Goal: Navigation & Orientation: Understand site structure

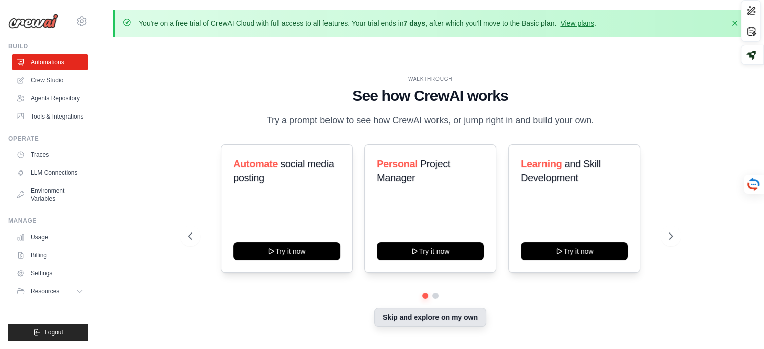
click at [416, 323] on button "Skip and explore on my own" at bounding box center [430, 317] width 112 height 19
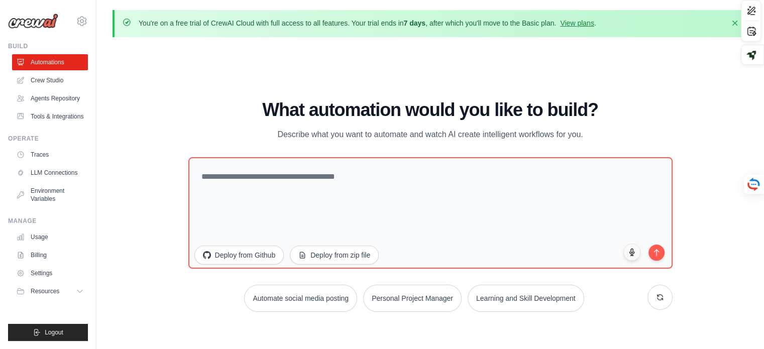
click at [348, 153] on div "What automation would you like to build? Describe what you want to automate and…" at bounding box center [430, 206] width 484 height 212
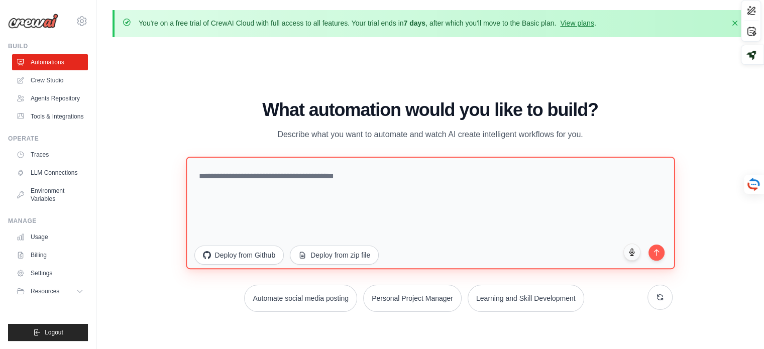
click at [338, 181] on textarea at bounding box center [430, 212] width 489 height 113
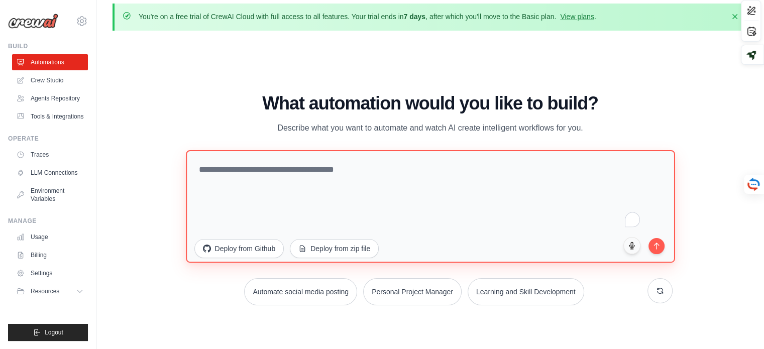
scroll to position [6, 0]
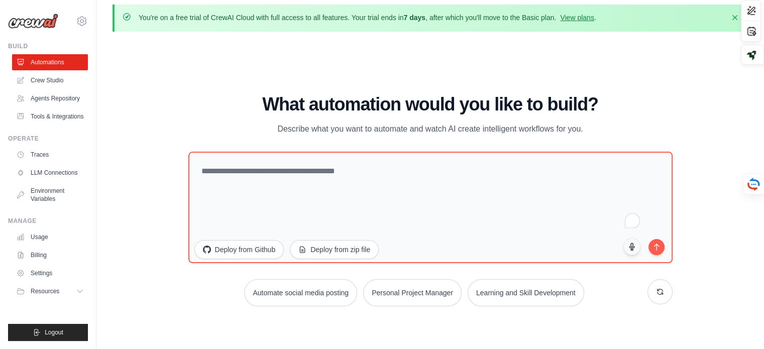
click at [259, 140] on div "What automation would you like to build? Describe what you want to automate and…" at bounding box center [430, 200] width 484 height 212
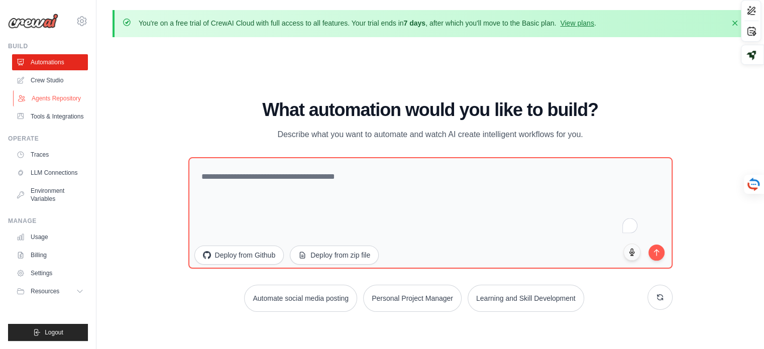
click at [36, 92] on link "Agents Repository" at bounding box center [51, 98] width 76 height 16
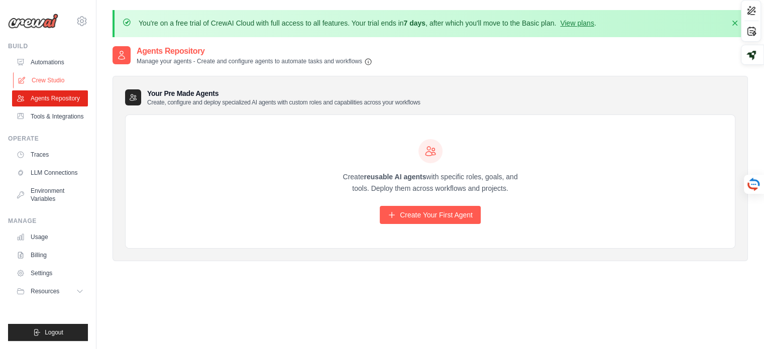
click at [37, 87] on link "Crew Studio" at bounding box center [51, 80] width 76 height 16
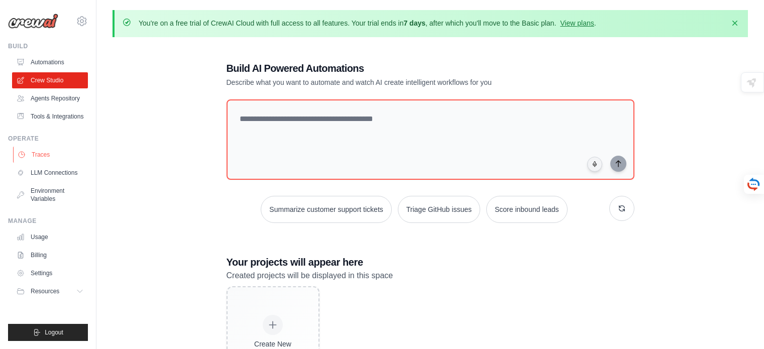
click at [41, 159] on link "Traces" at bounding box center [51, 155] width 76 height 16
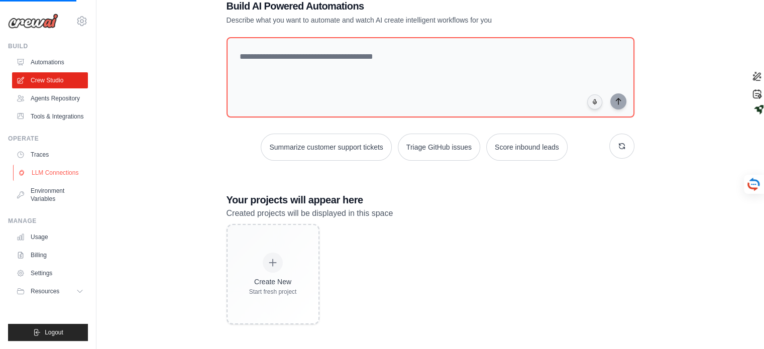
scroll to position [62, 0]
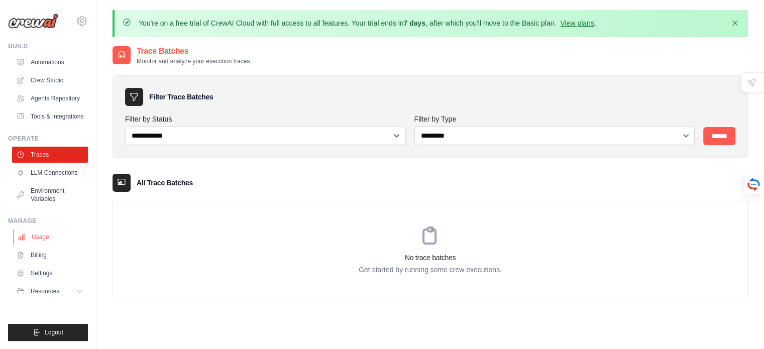
click at [40, 245] on link "Usage" at bounding box center [51, 237] width 76 height 16
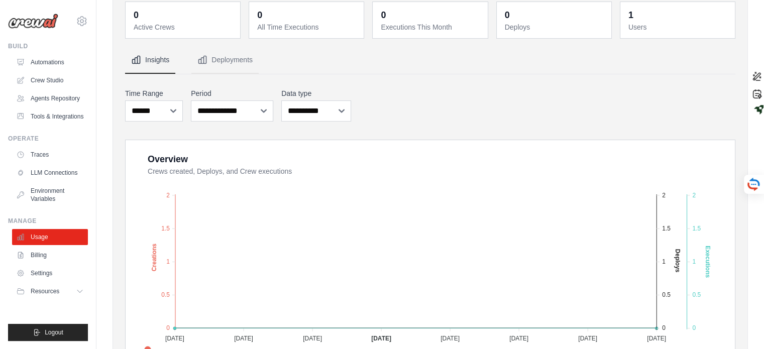
scroll to position [139, 0]
